Goal: Task Accomplishment & Management: Manage account settings

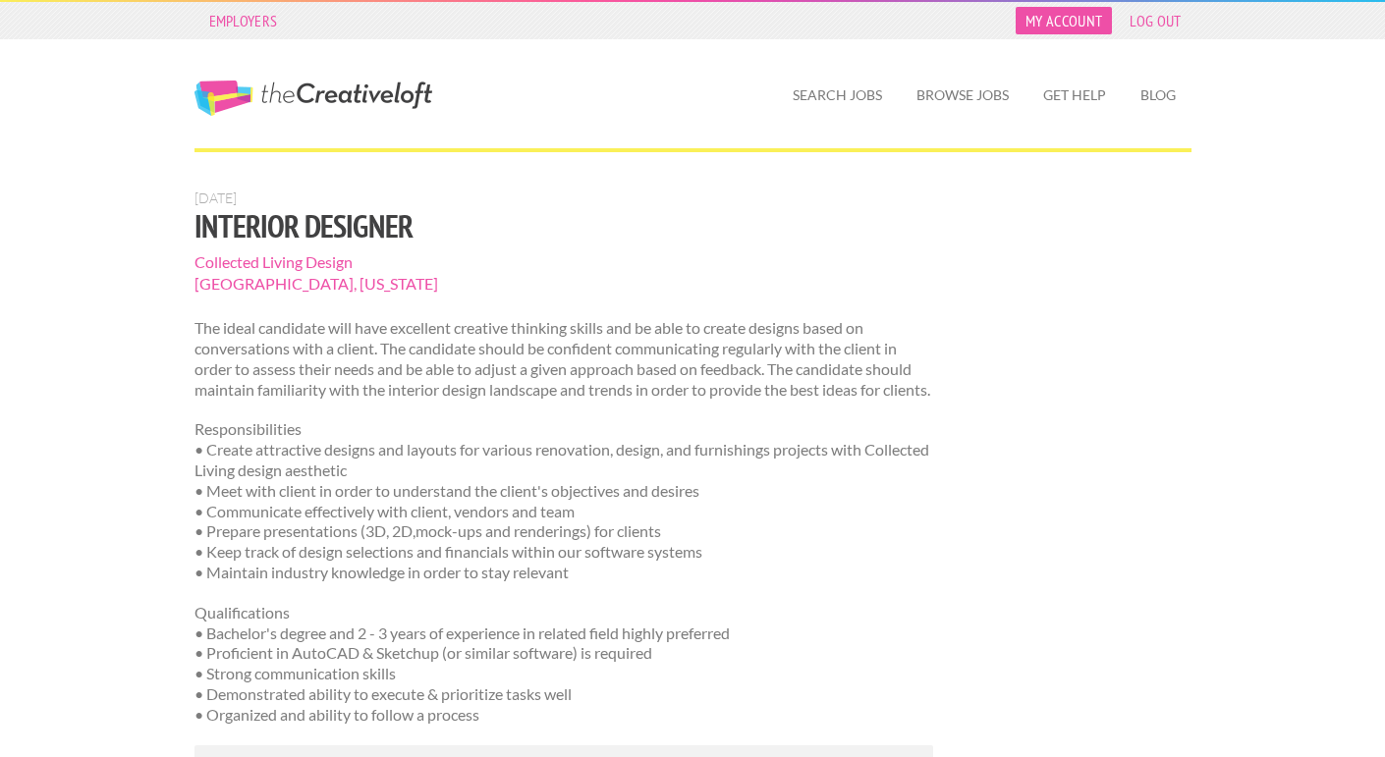
click at [1059, 26] on link "My Account" at bounding box center [1063, 20] width 96 height 27
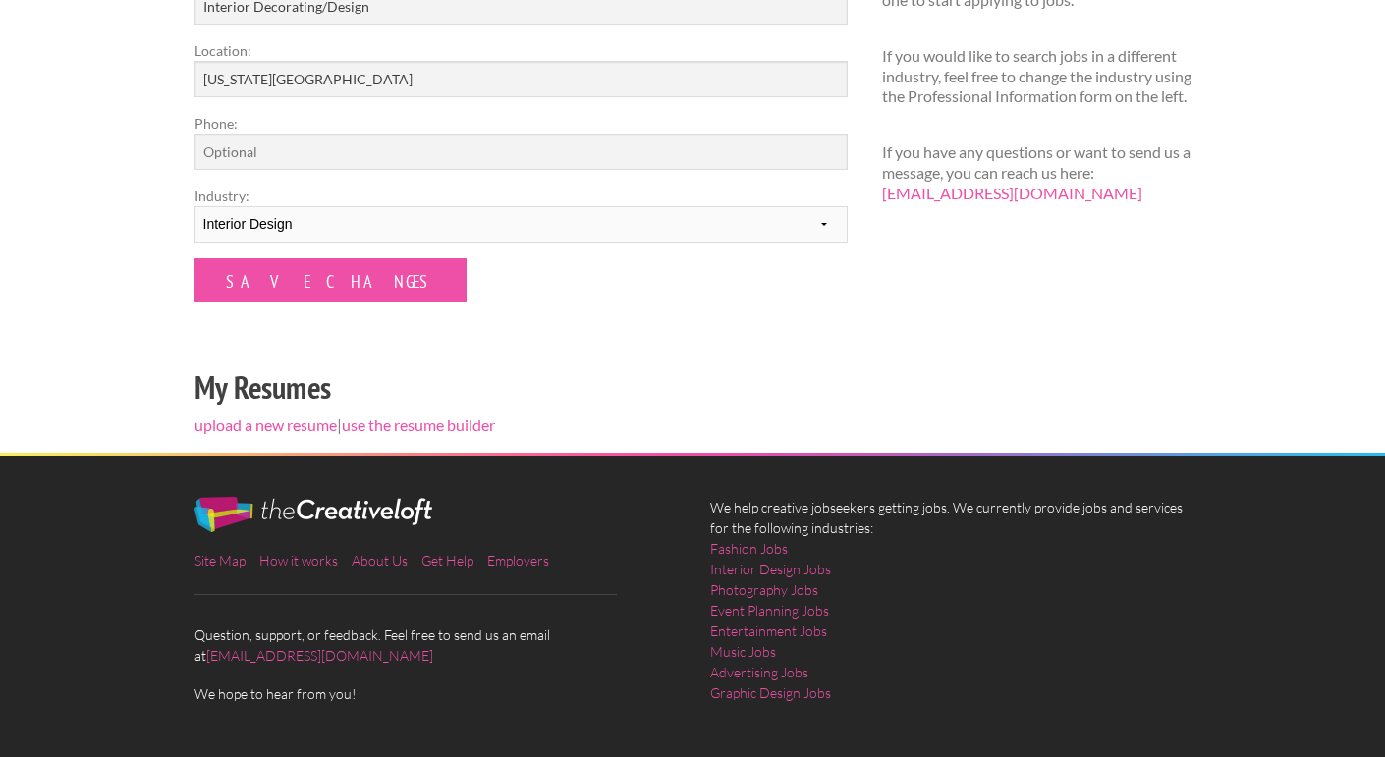
scroll to position [408, 0]
click at [322, 420] on link "upload a new resume" at bounding box center [265, 424] width 142 height 19
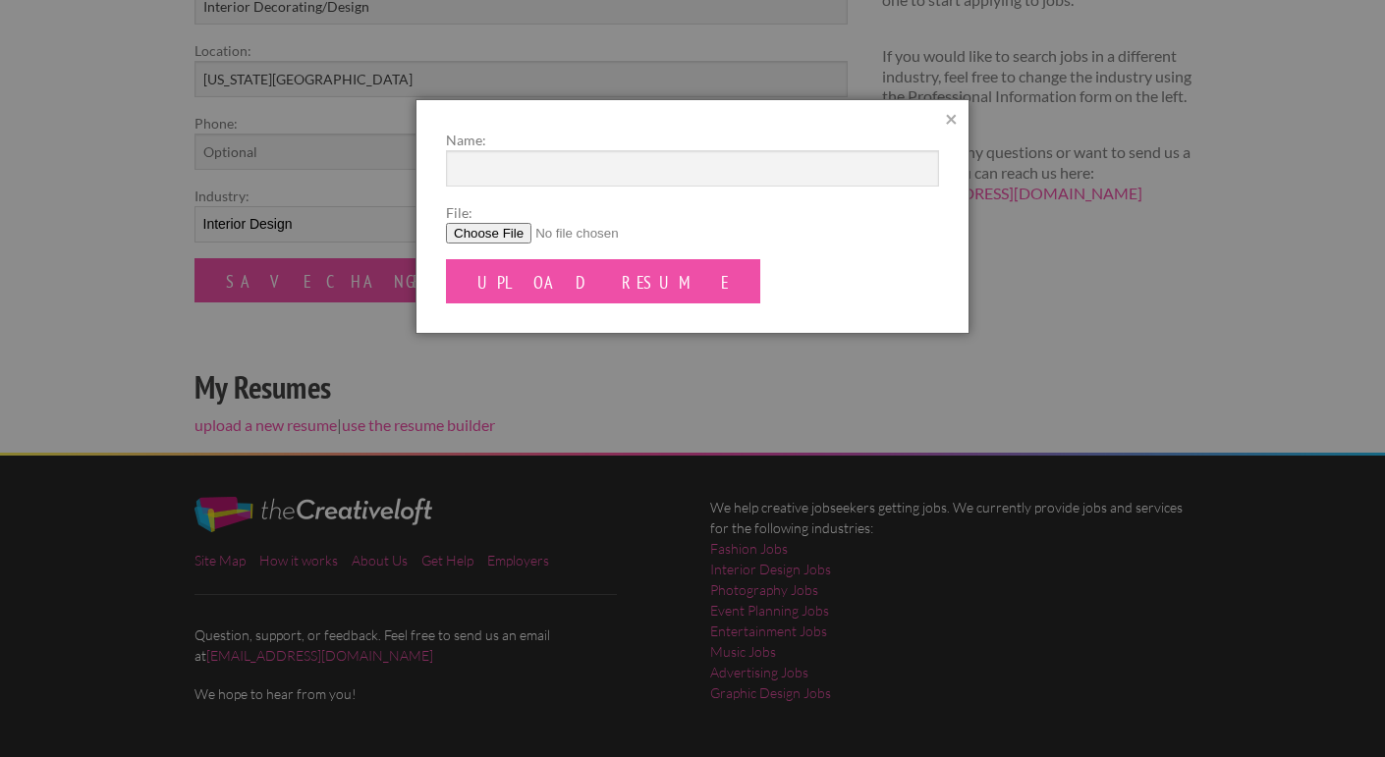
click at [480, 226] on input "File:" at bounding box center [692, 233] width 493 height 21
click at [483, 236] on input "File:" at bounding box center [692, 233] width 493 height 21
type input "C:\fakepath\[PERSON_NAME] Resume Page 2.jpg"
click at [952, 113] on link "×" at bounding box center [951, 119] width 13 height 22
